Goal: Task Accomplishment & Management: Manage account settings

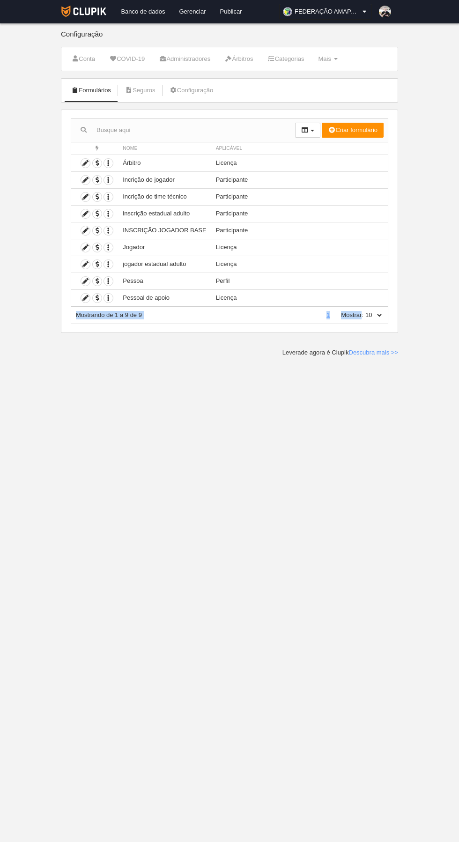
click at [81, 530] on body "Banco de dados Gerenciar Publicar FEDERAÇÃO AMAPAENSE BASKETBALL Configurações …" at bounding box center [229, 421] width 459 height 842
click at [306, 463] on body "Banco de dados Gerenciar Publicar FEDERAÇÃO AMAPAENSE BASKETBALL Configurações …" at bounding box center [229, 421] width 459 height 842
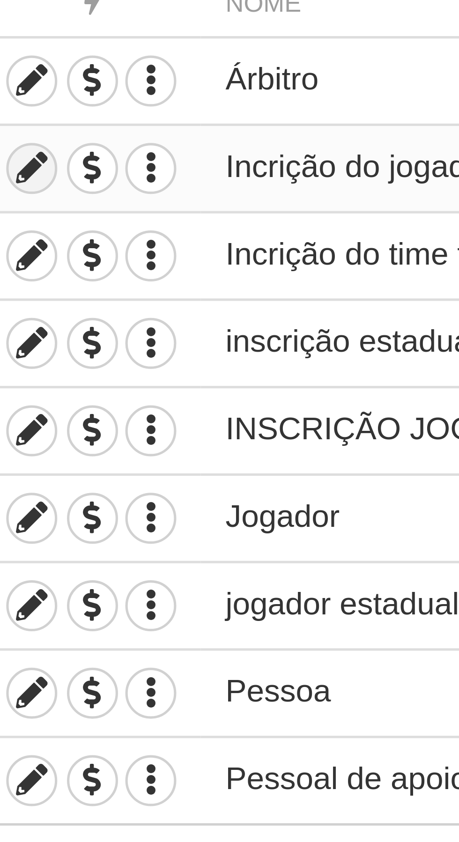
click at [82, 178] on icon at bounding box center [85, 180] width 9 height 9
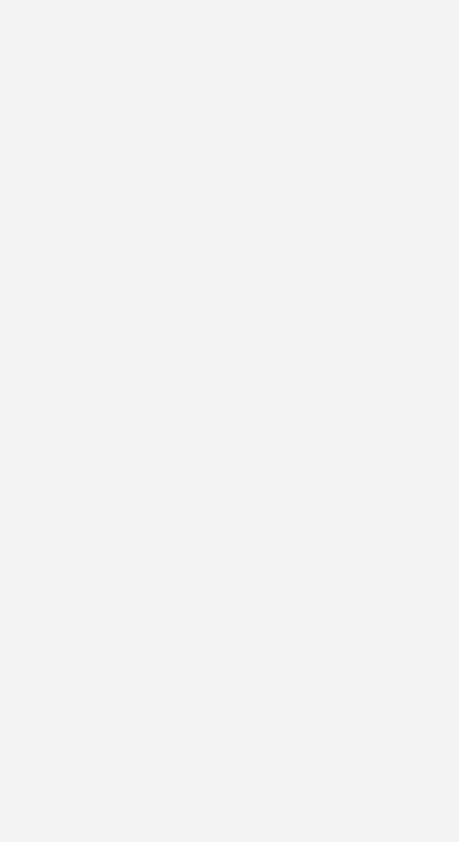
type input "Incrição do jogador"
checkbox input "true"
type input "[DATE]"
type input "00:00"
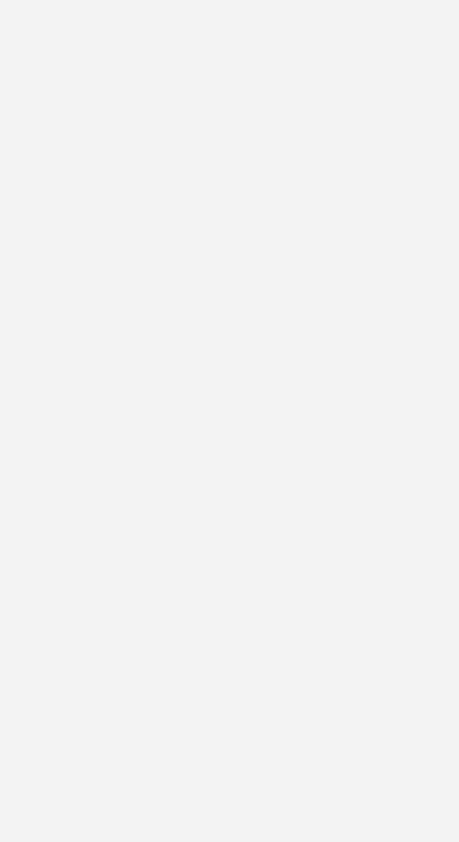
type input "[DATE]"
type input "23:55"
select select "selected"
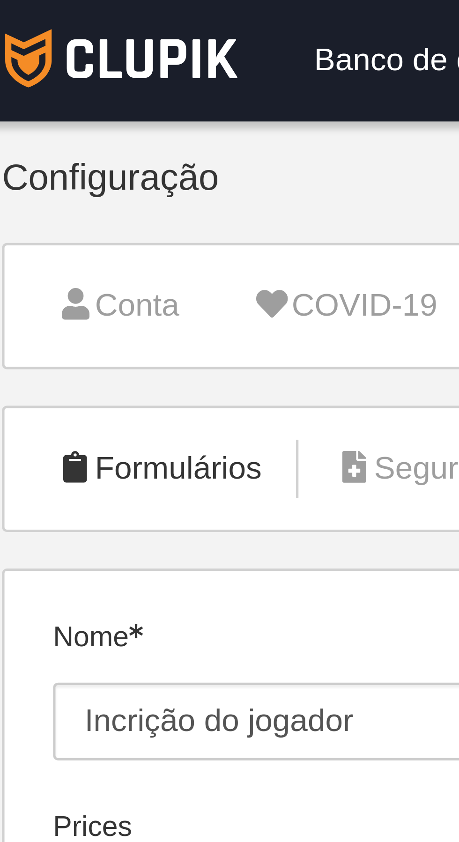
click at [75, 89] on icon at bounding box center [74, 90] width 7 height 6
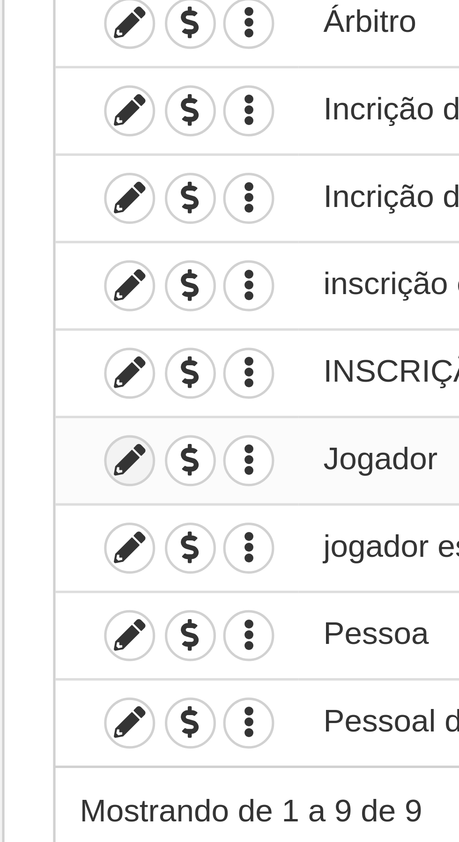
click at [85, 247] on icon at bounding box center [85, 247] width 9 height 9
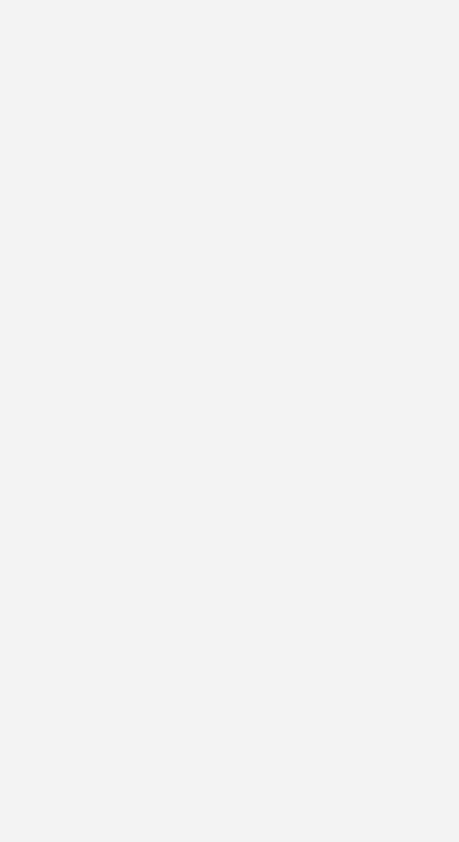
type input "Jogador"
checkbox input "true"
type input "[DATE]"
type input "00:00"
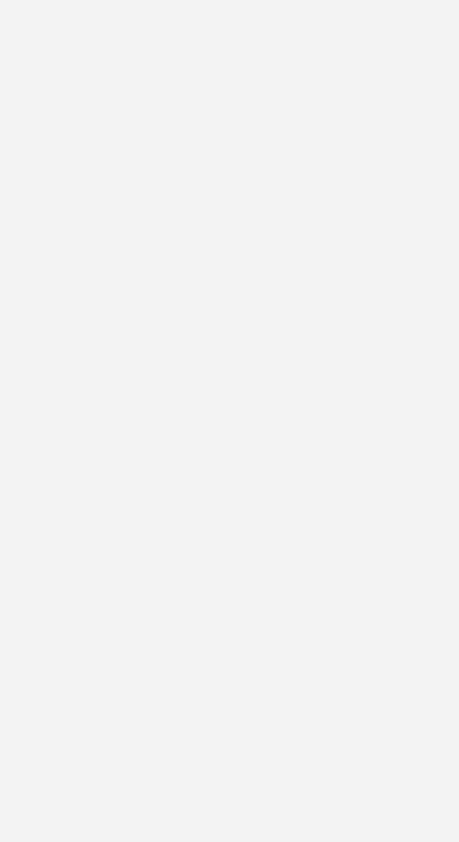
type input "[DATE]"
type input "23:55"
select select "selected"
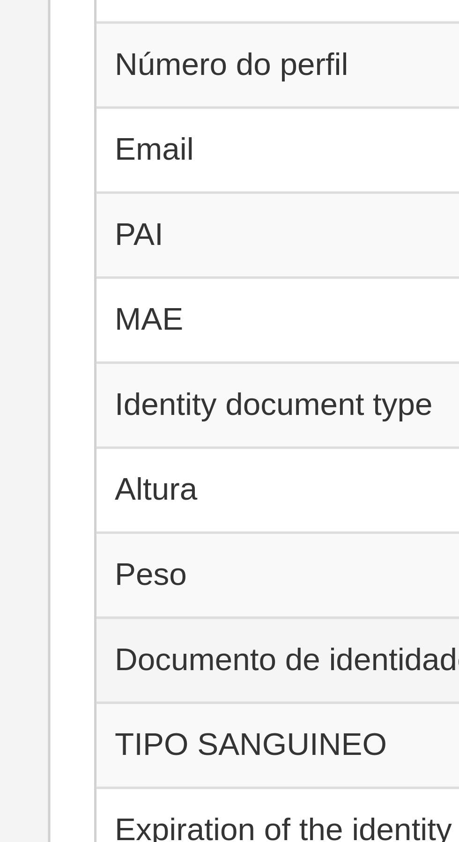
click at [119, 577] on td "Documento de identidade" at bounding box center [123, 579] width 106 height 16
radio input "true"
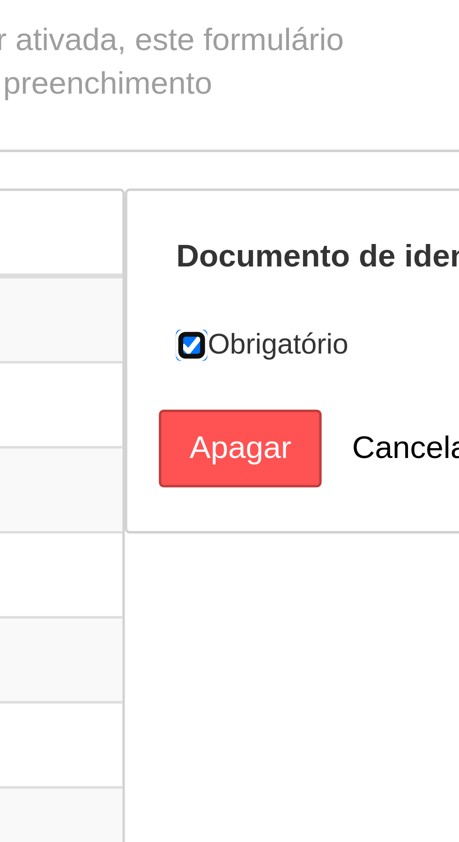
click at [188, 437] on input "Obrigatório" at bounding box center [189, 436] width 6 height 6
checkbox input "false"
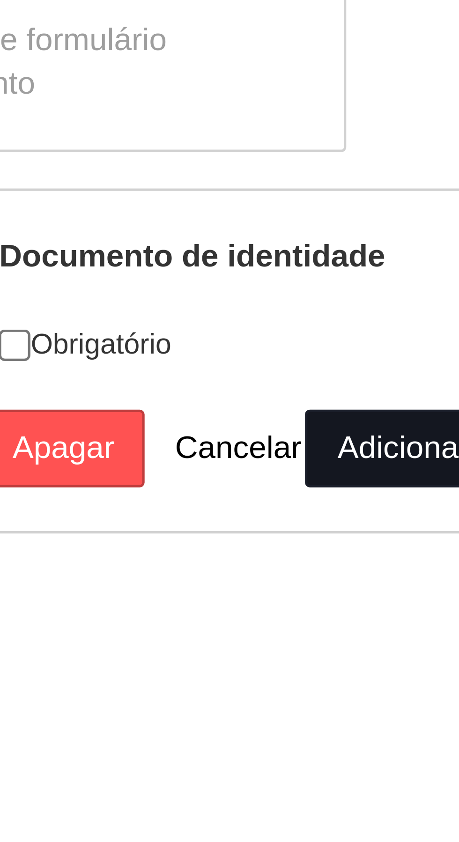
click at [255, 457] on button "Adicionar" at bounding box center [260, 456] width 31 height 15
radio input "false"
